Goal: Task Accomplishment & Management: Manage account settings

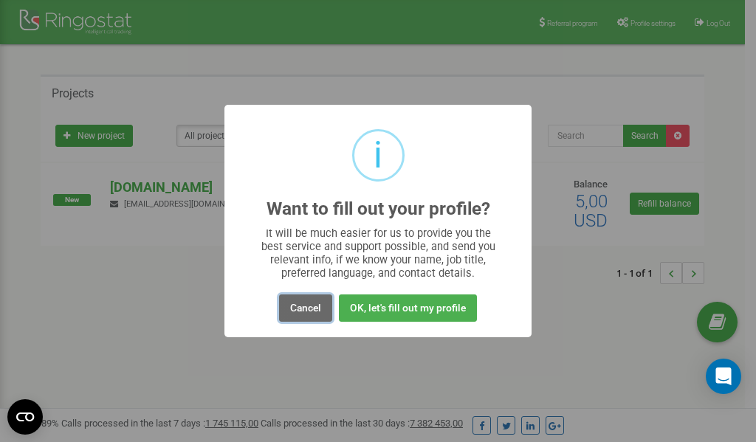
click at [305, 306] on button "Cancel" at bounding box center [305, 308] width 53 height 27
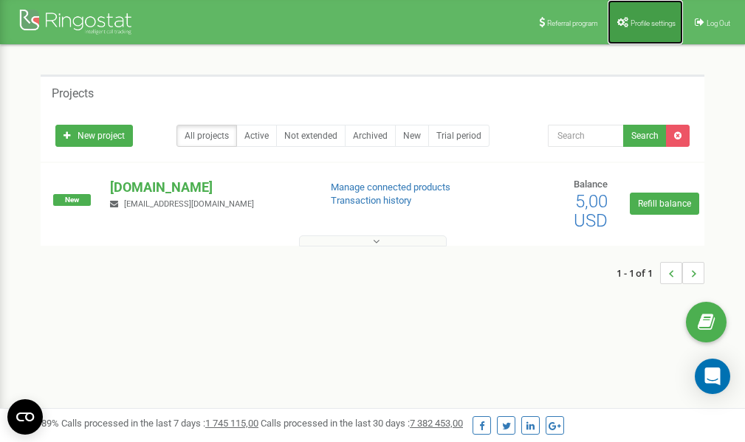
click at [643, 27] on link "Profile settings" at bounding box center [645, 22] width 75 height 44
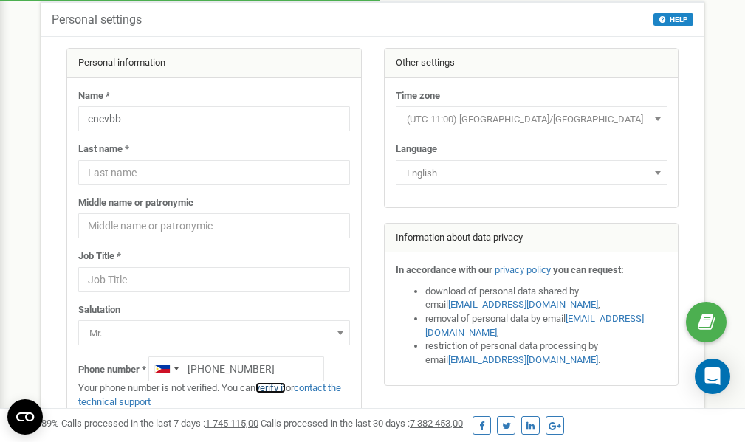
click at [278, 387] on link "verify it" at bounding box center [270, 387] width 30 height 11
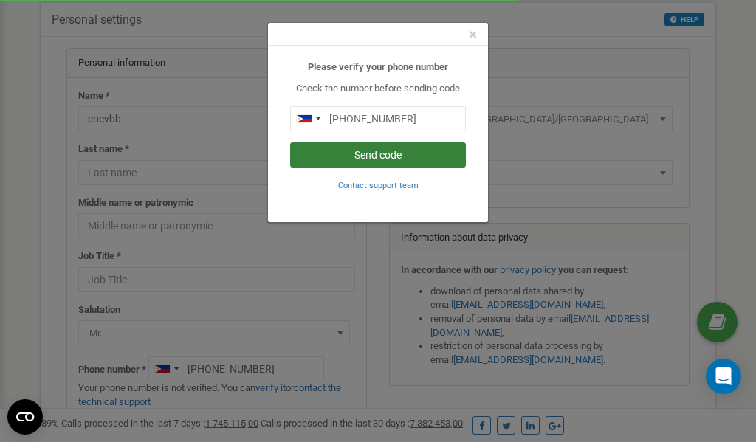
click at [388, 155] on button "Send code" at bounding box center [378, 154] width 176 height 25
